Goal: Complete application form

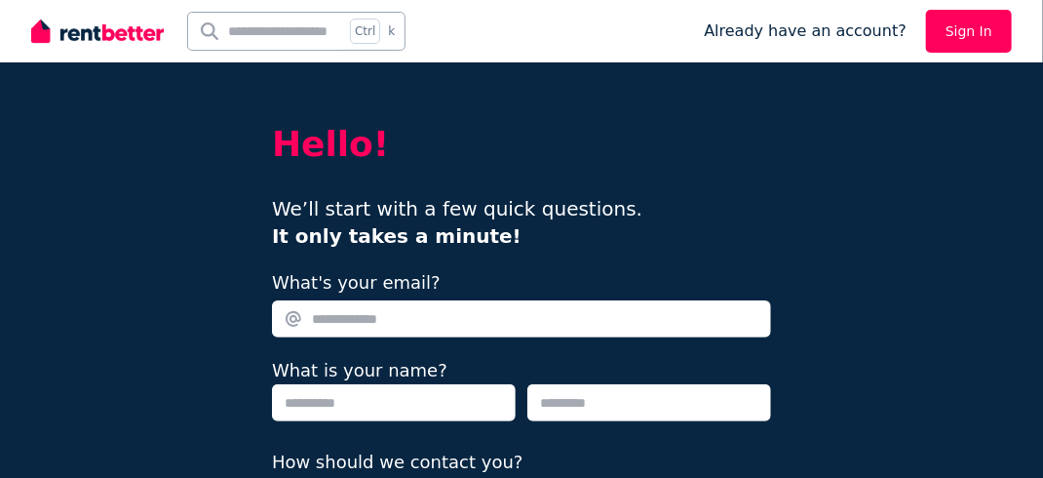
click at [490, 313] on input "What's your email?" at bounding box center [521, 318] width 499 height 37
type input "**********"
type input "*******"
type input "**********"
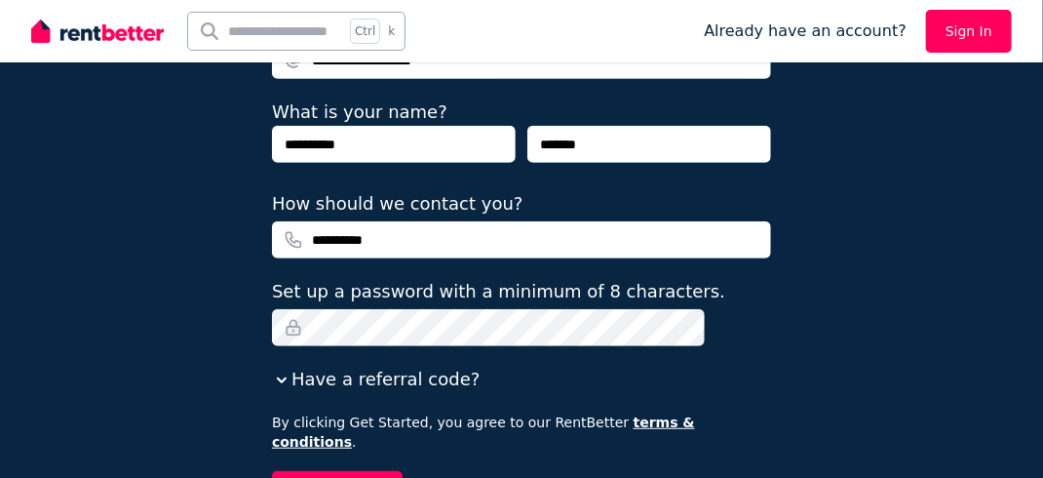
scroll to position [293, 0]
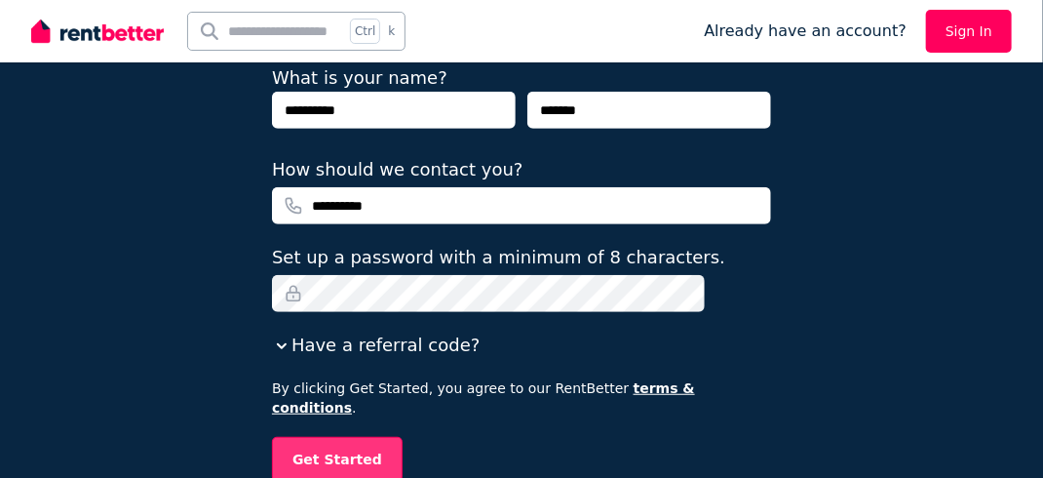
click at [322, 446] on button "Get Started" at bounding box center [337, 459] width 131 height 45
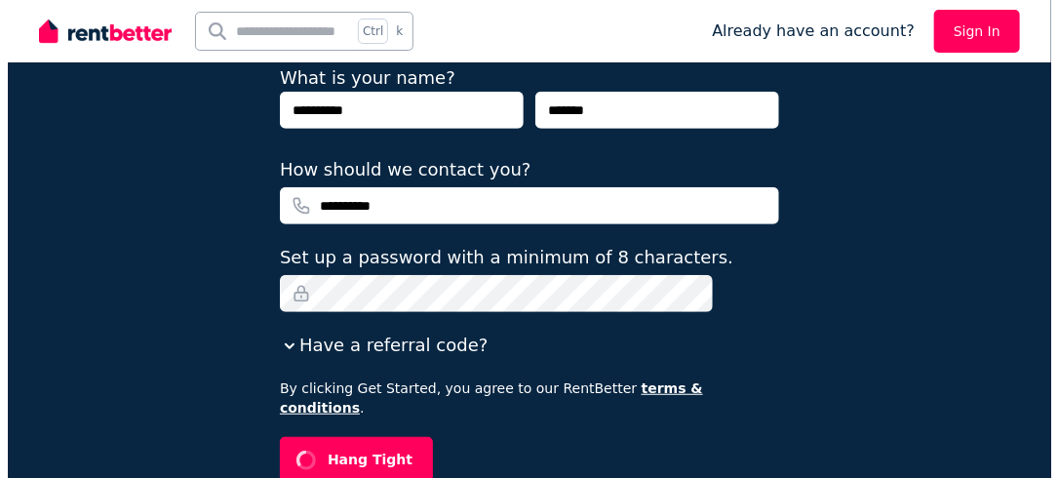
scroll to position [0, 0]
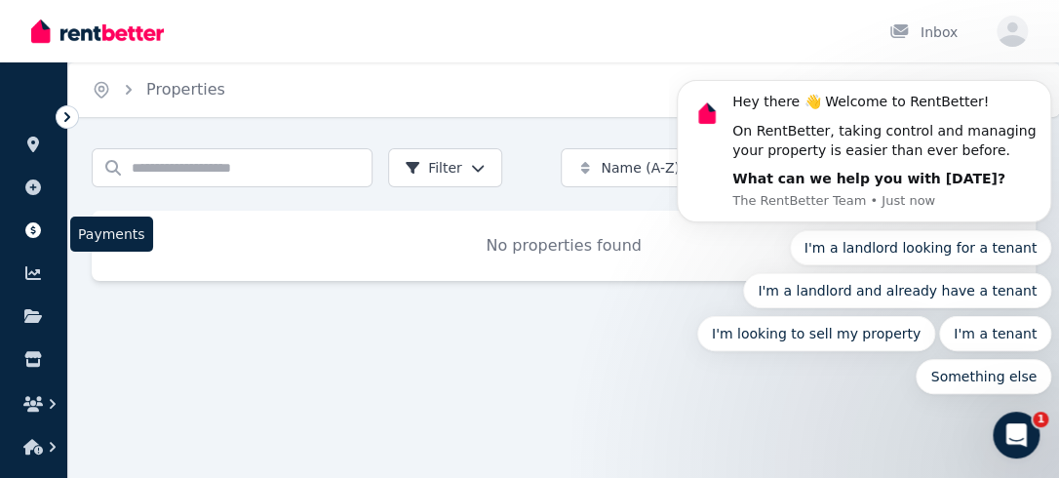
click at [27, 231] on icon at bounding box center [33, 230] width 16 height 16
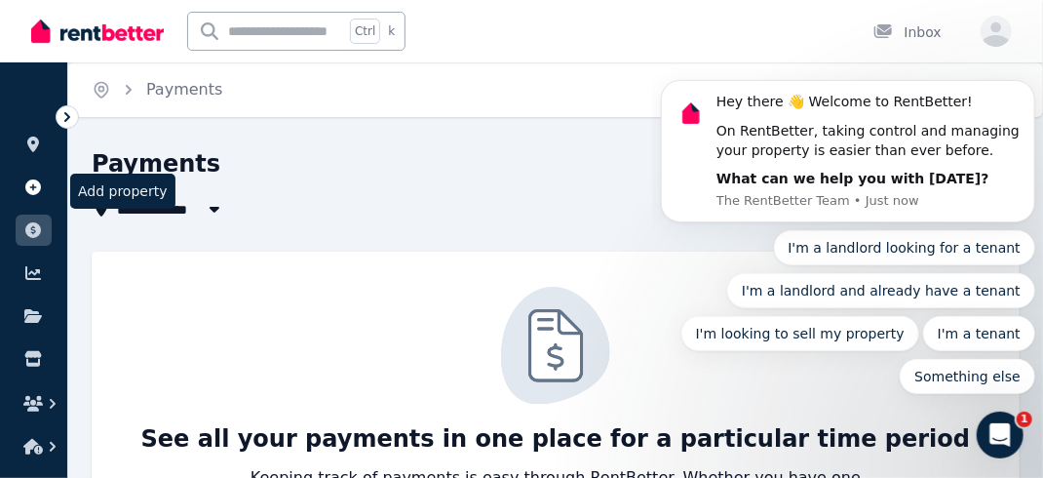
click at [20, 184] on link at bounding box center [34, 187] width 36 height 31
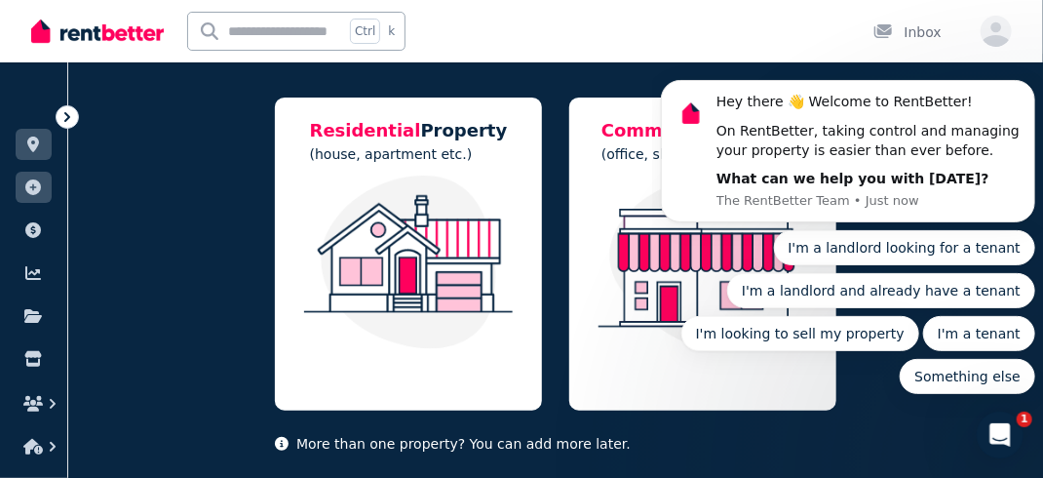
scroll to position [232, 0]
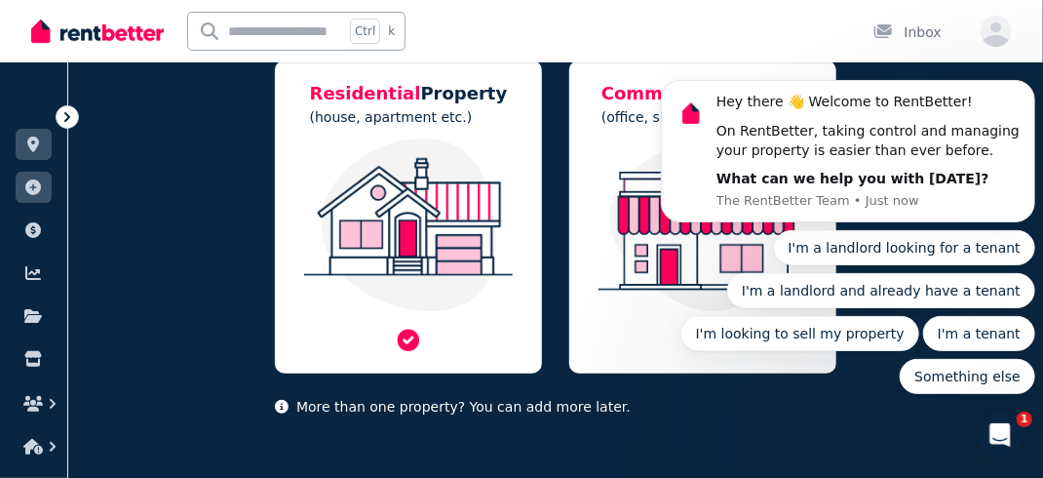
click at [332, 306] on img at bounding box center [408, 225] width 228 height 174
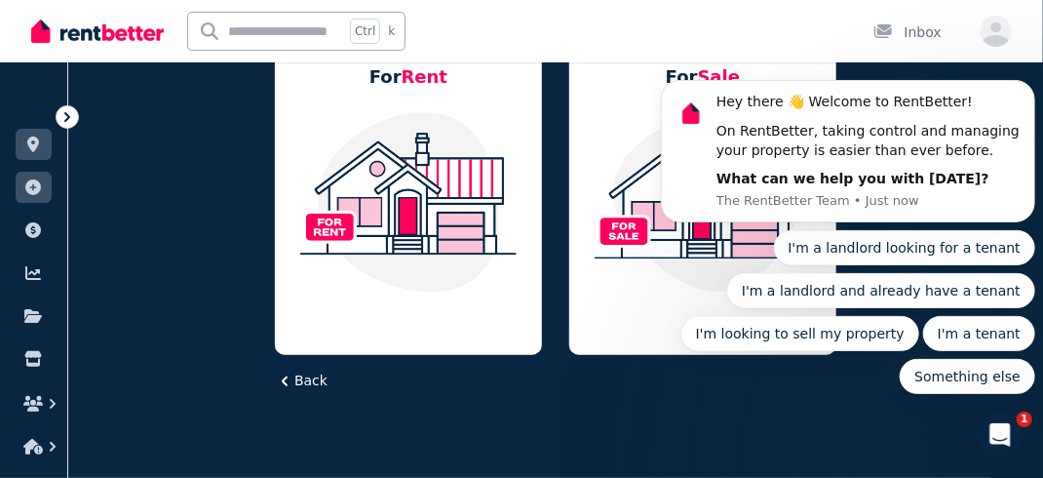
scroll to position [213, 0]
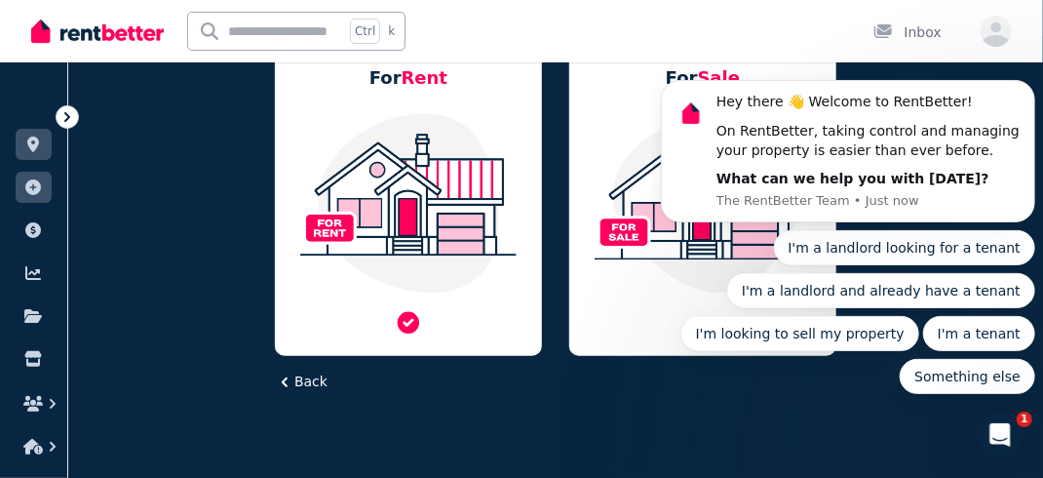
click at [304, 301] on div at bounding box center [408, 223] width 228 height 225
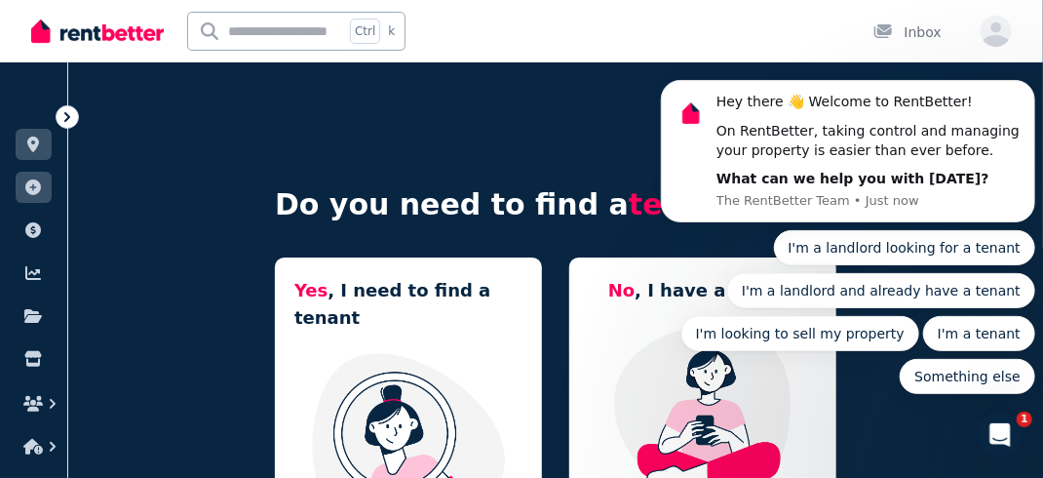
scroll to position [98, 0]
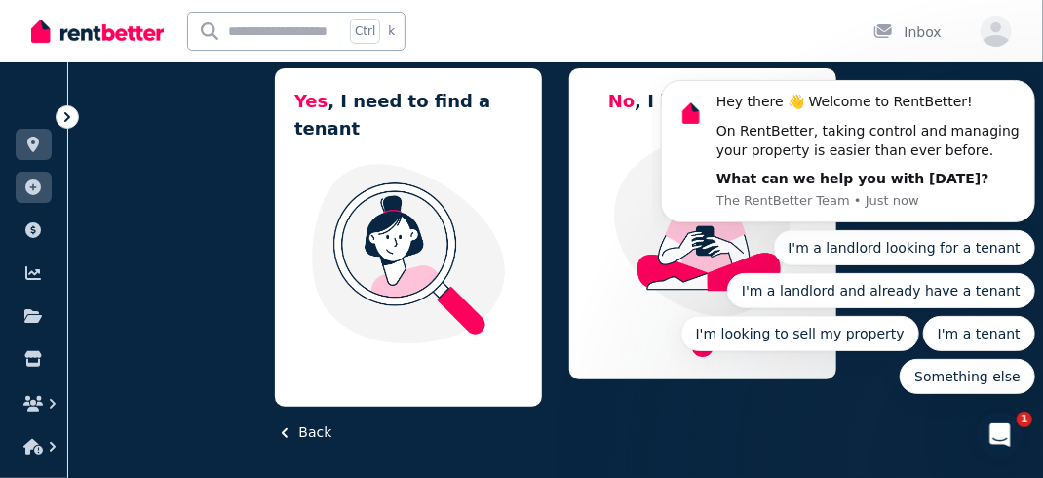
click at [615, 341] on div at bounding box center [703, 247] width 228 height 225
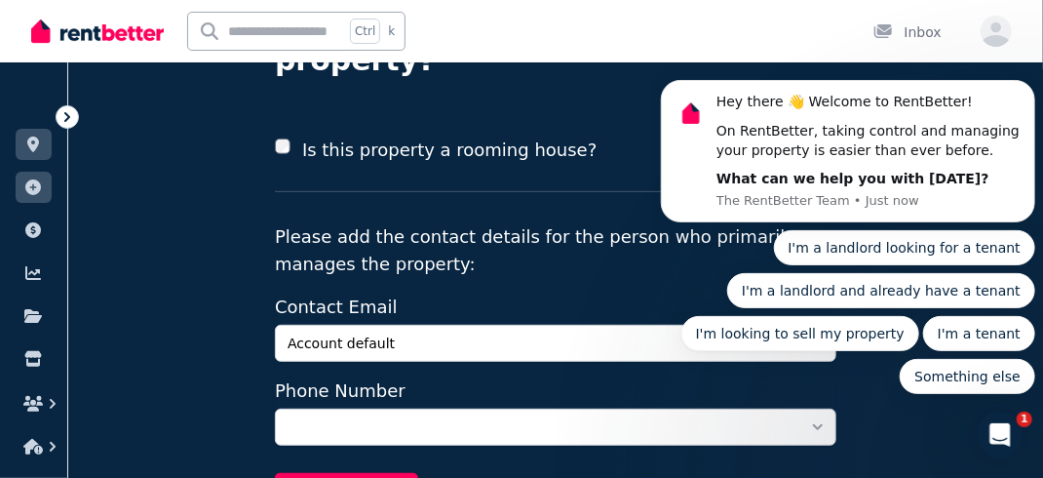
scroll to position [189, 0]
